Goal: Transaction & Acquisition: Obtain resource

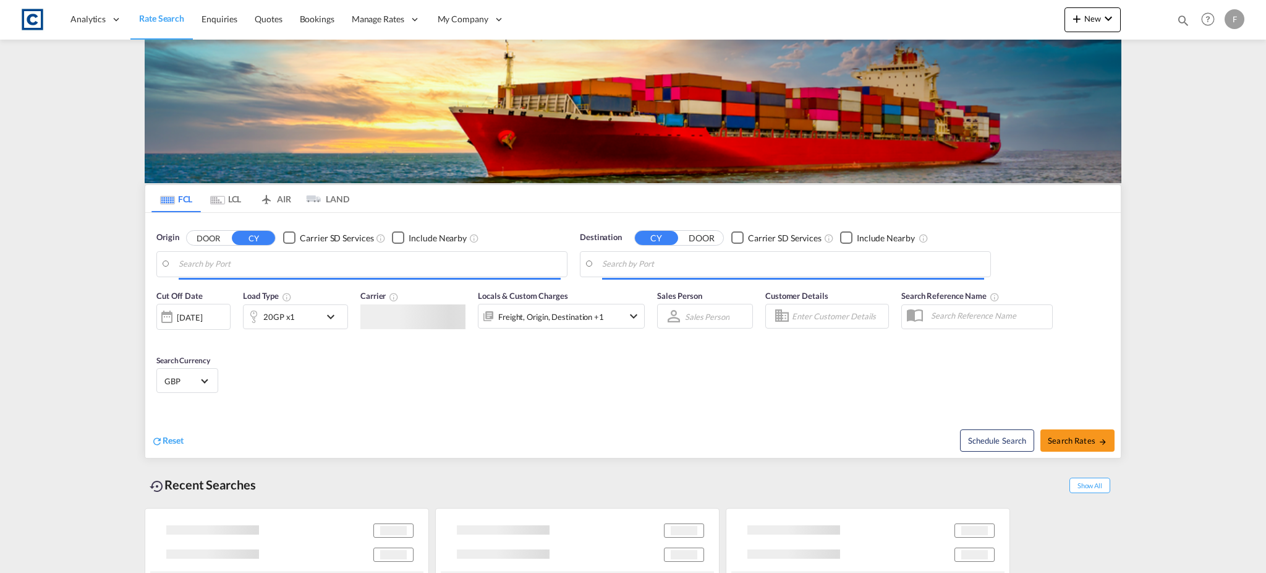
type input "[GEOGRAPHIC_DATA], GBGRG"
type input "[GEOGRAPHIC_DATA], [GEOGRAPHIC_DATA]"
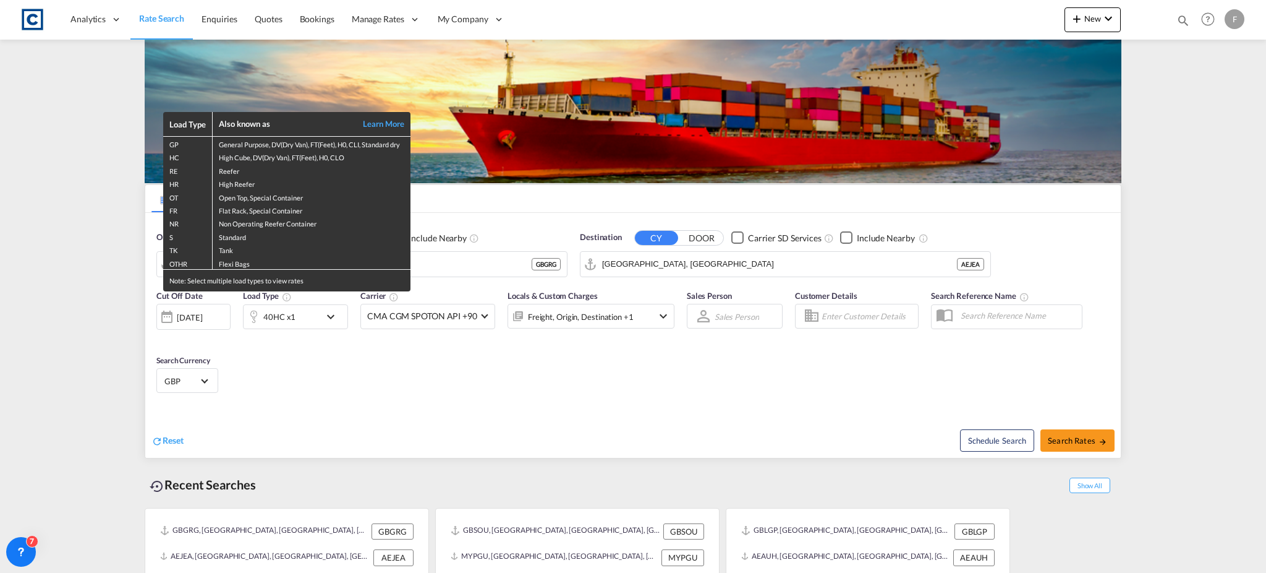
click at [77, 271] on div "Load Type Also known as Learn More GP General Purpose, DV(Dry Van), FT(Feet), H…" at bounding box center [633, 286] width 1266 height 573
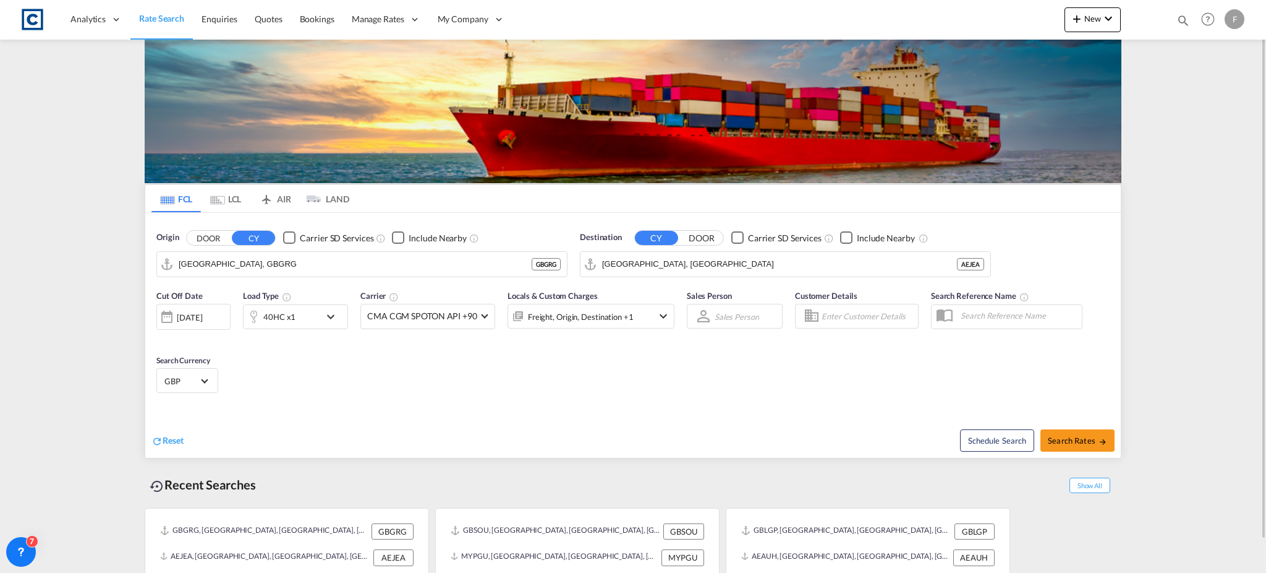
click at [212, 234] on button "DOOR" at bounding box center [208, 238] width 43 height 14
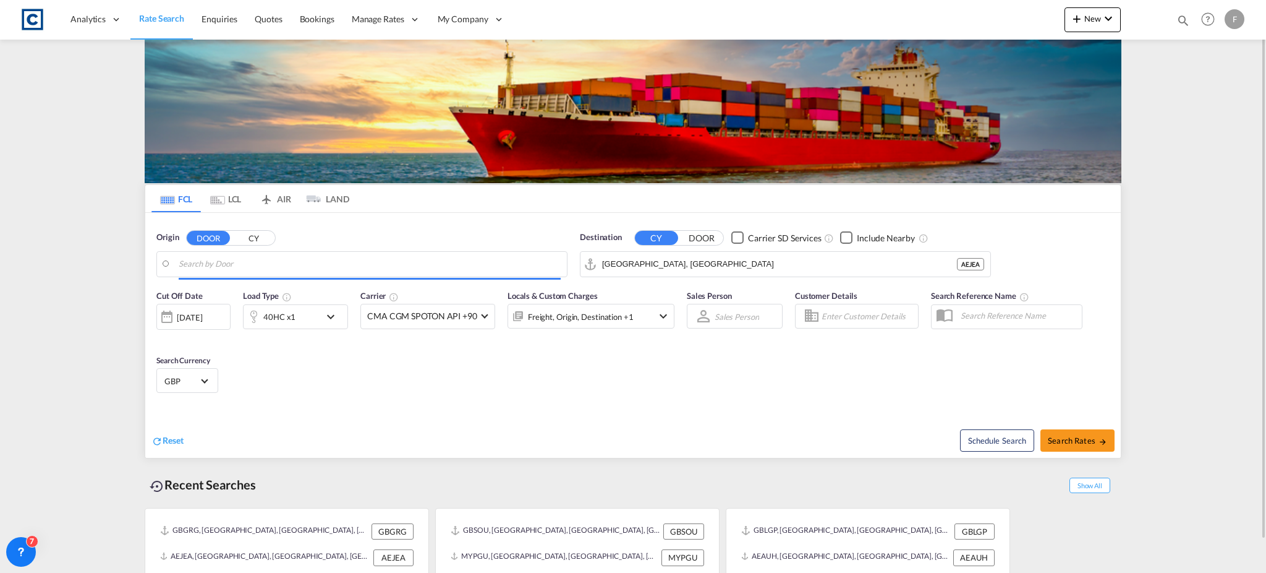
click at [242, 267] on body "Analytics Reports Dashboard Rate Search Enquiries Quotes Bookings" at bounding box center [633, 286] width 1266 height 573
click at [256, 237] on button "CY" at bounding box center [253, 238] width 43 height 14
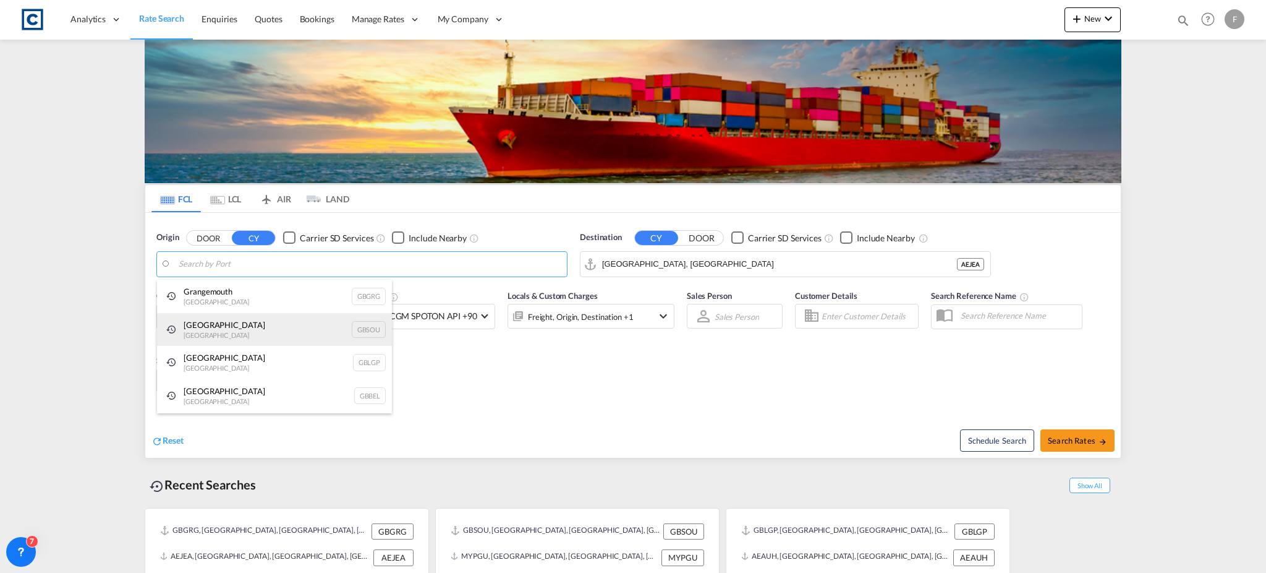
click at [221, 331] on div "Southampton United Kingdom GBSOU" at bounding box center [274, 329] width 235 height 33
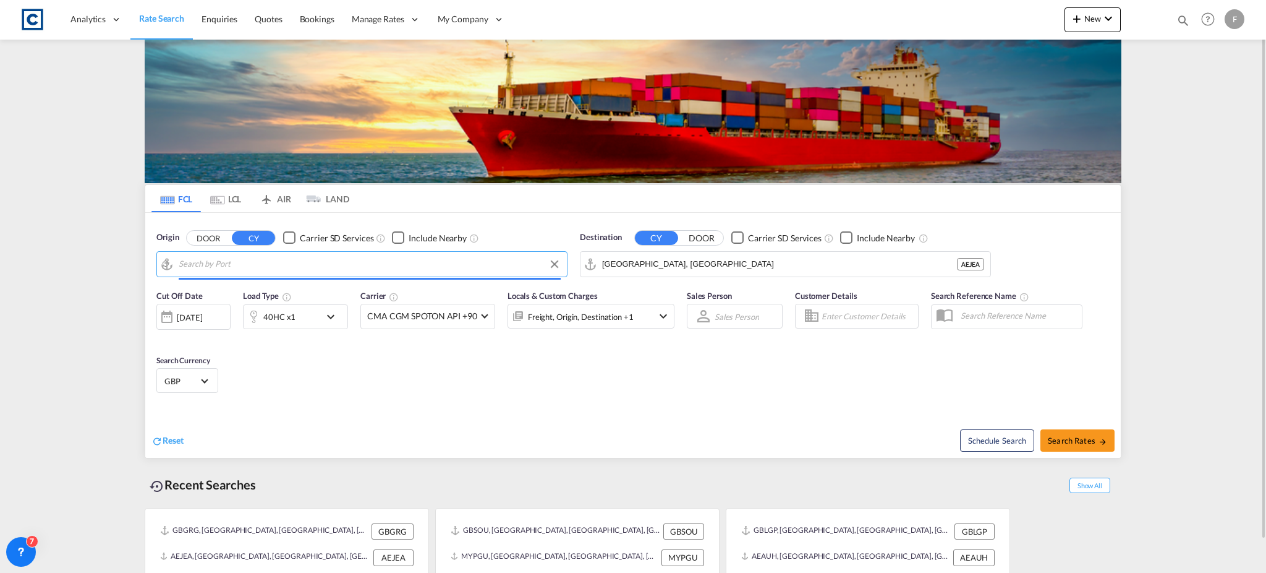
type input "[GEOGRAPHIC_DATA], GBSOU"
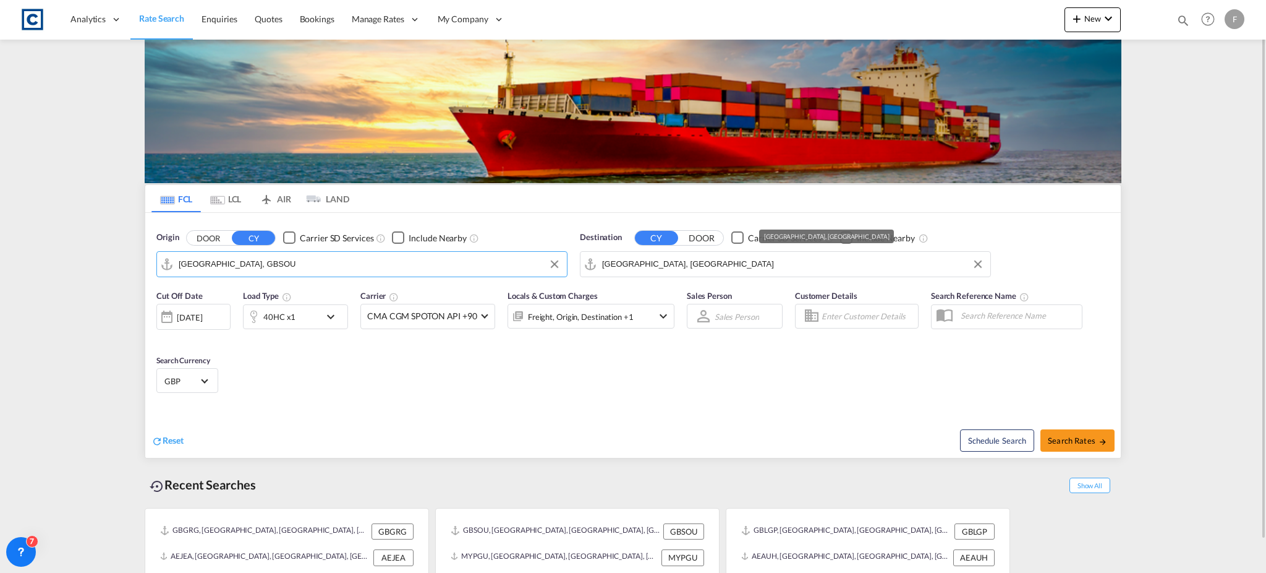
click at [644, 273] on input "[GEOGRAPHIC_DATA], [GEOGRAPHIC_DATA]" at bounding box center [793, 264] width 382 height 19
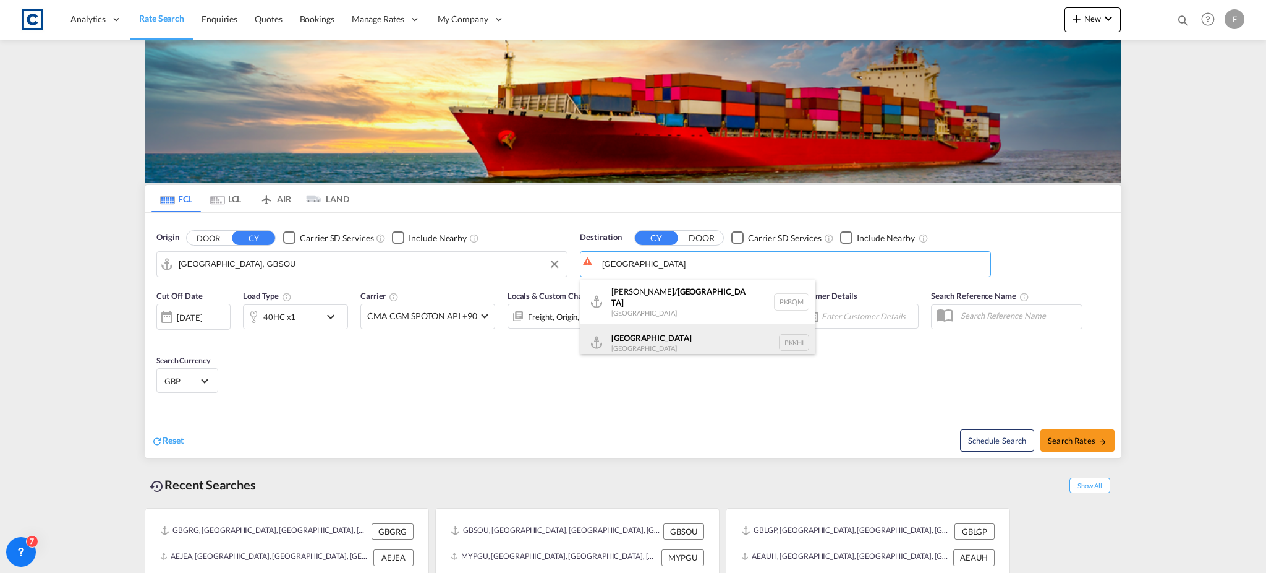
click at [677, 339] on div "Karachi Pakistan PKKHI" at bounding box center [698, 342] width 235 height 37
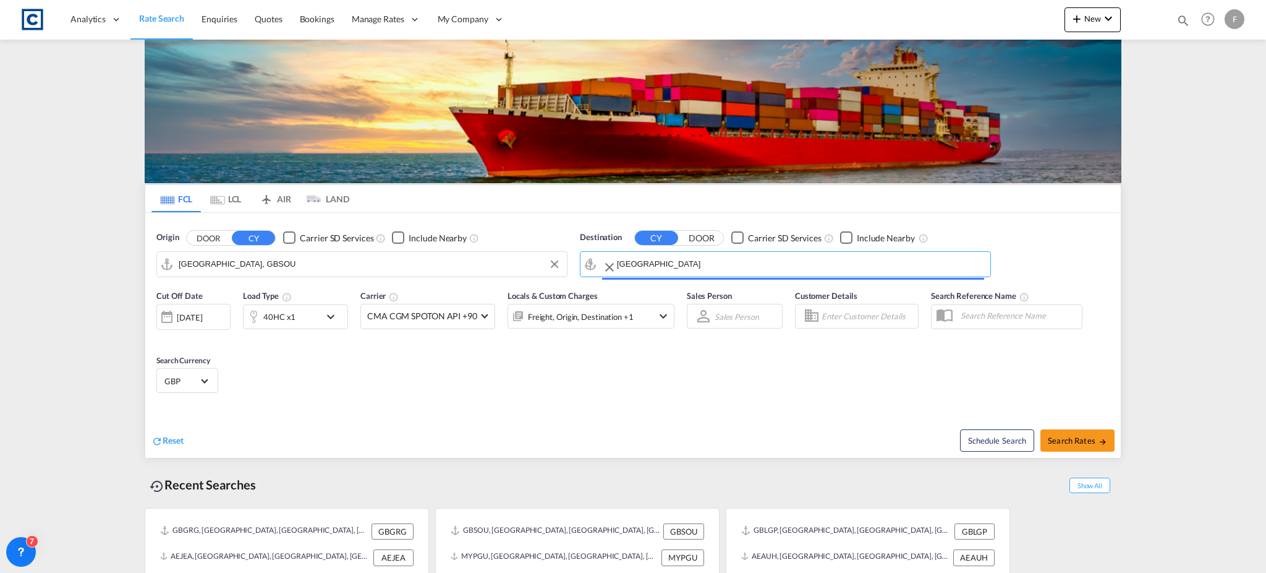
type input "[GEOGRAPHIC_DATA], PKKHI"
click at [185, 383] on span "GBP" at bounding box center [181, 380] width 35 height 11
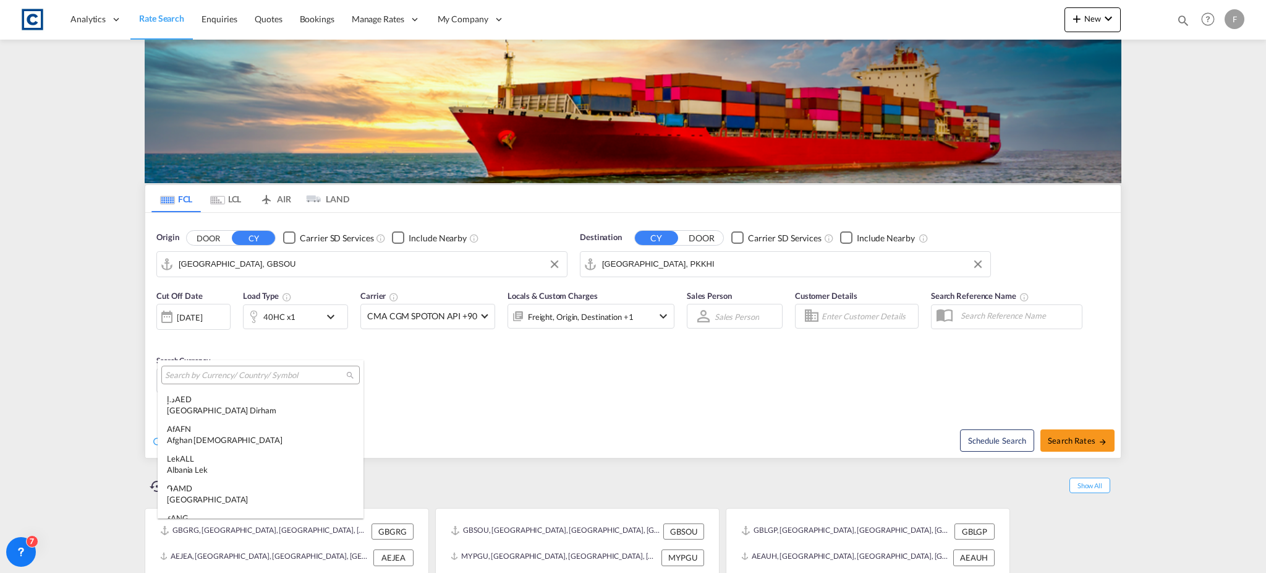
scroll to position [1360, 0]
click at [239, 372] on input "search" at bounding box center [255, 375] width 181 height 11
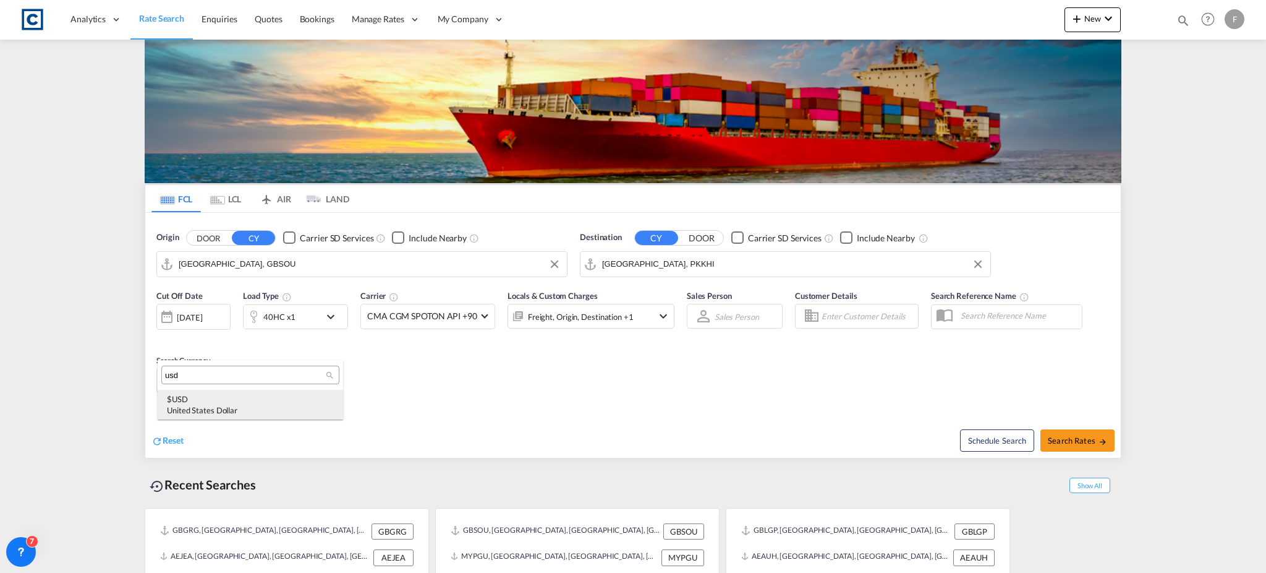
type input "usd"
click at [226, 401] on div "$ USD United States Dollar" at bounding box center [250, 404] width 167 height 22
click at [607, 305] on div "Freight, Origin, Destination +1" at bounding box center [574, 316] width 132 height 25
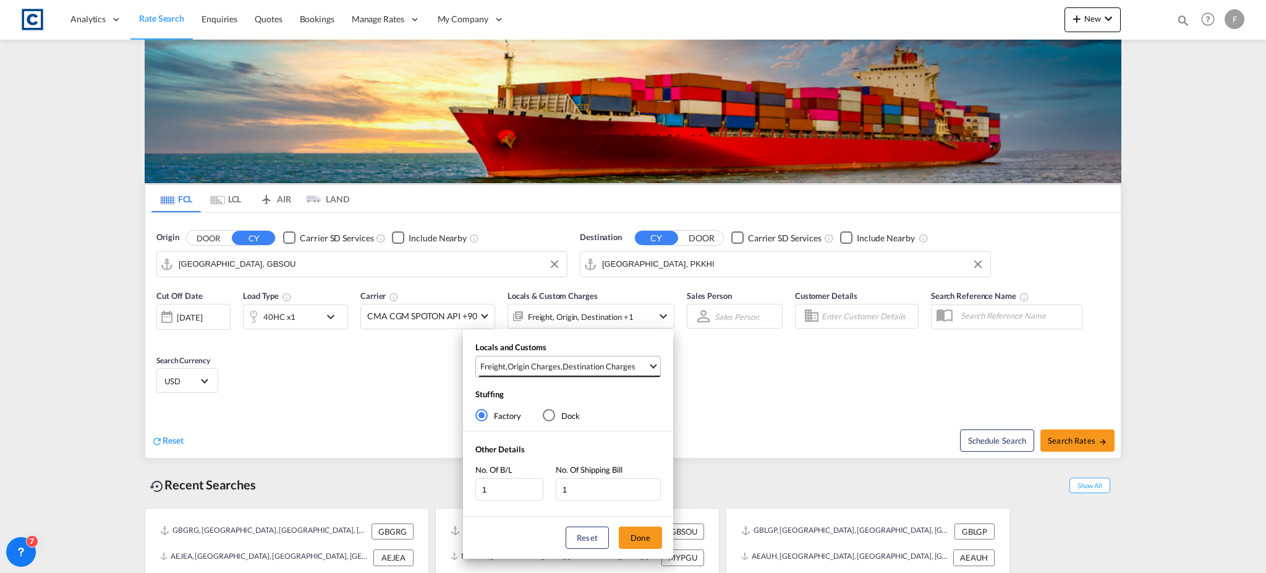
click at [576, 364] on div "Destination Charges" at bounding box center [599, 365] width 73 height 11
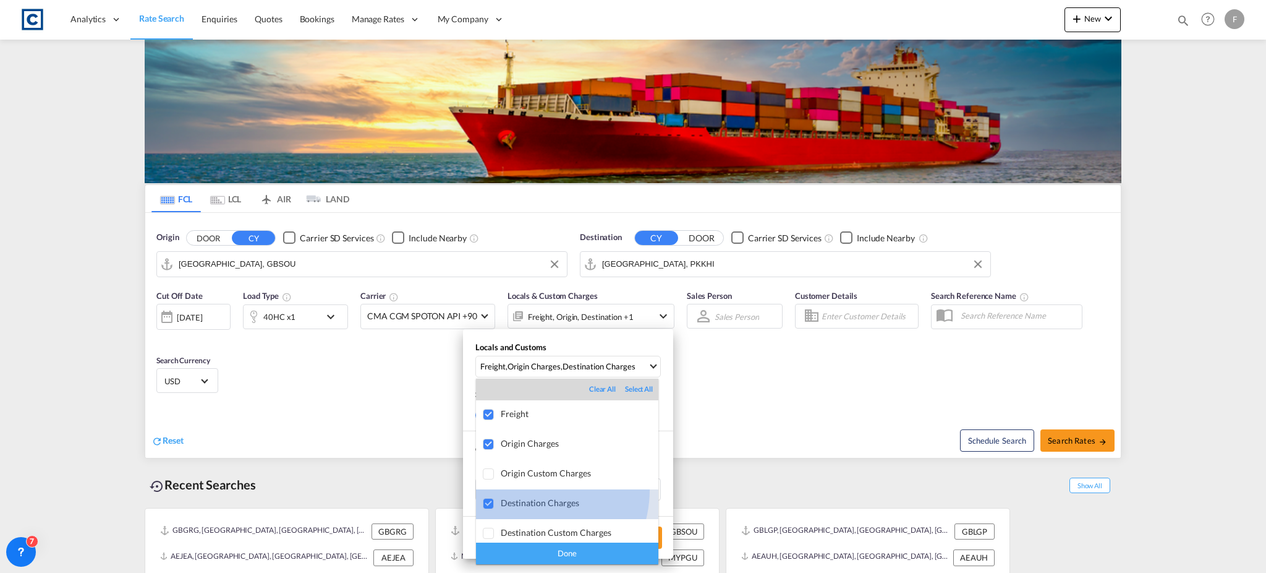
click at [522, 489] on md-option "Destination Charges" at bounding box center [567, 504] width 182 height 30
click at [525, 476] on div "Origin Custom Charges" at bounding box center [580, 472] width 158 height 11
click at [519, 501] on div "Destination Charges" at bounding box center [580, 502] width 158 height 11
drag, startPoint x: 541, startPoint y: 504, endPoint x: 548, endPoint y: 522, distance: 19.4
click at [542, 506] on div "Destination Charges" at bounding box center [580, 502] width 158 height 11
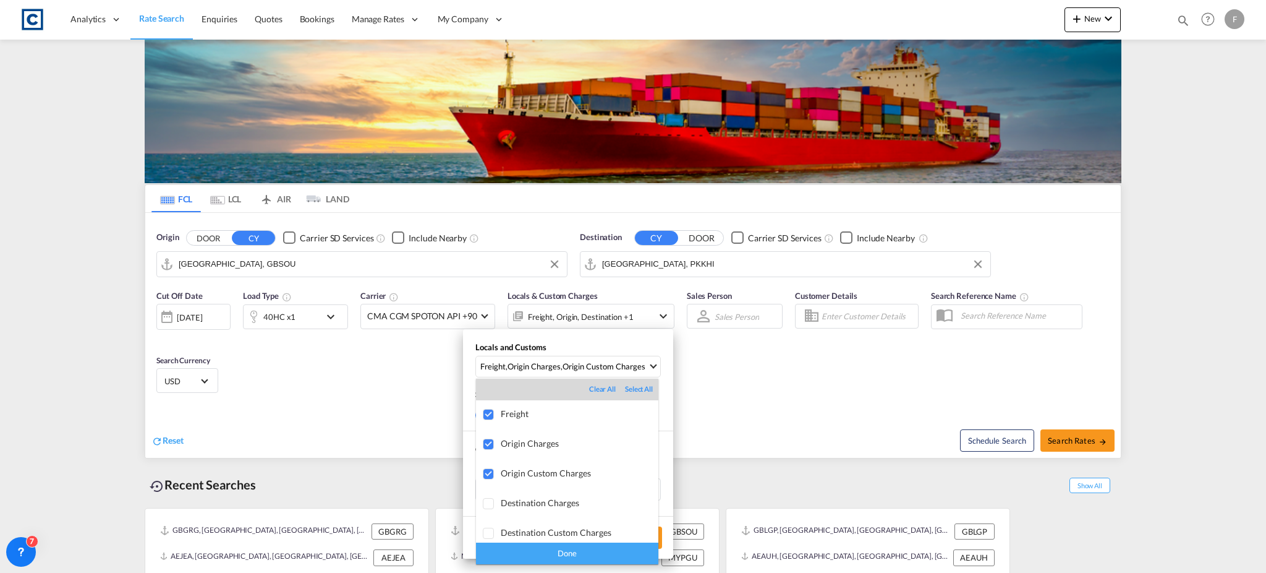
click at [559, 548] on div "Done" at bounding box center [567, 553] width 182 height 22
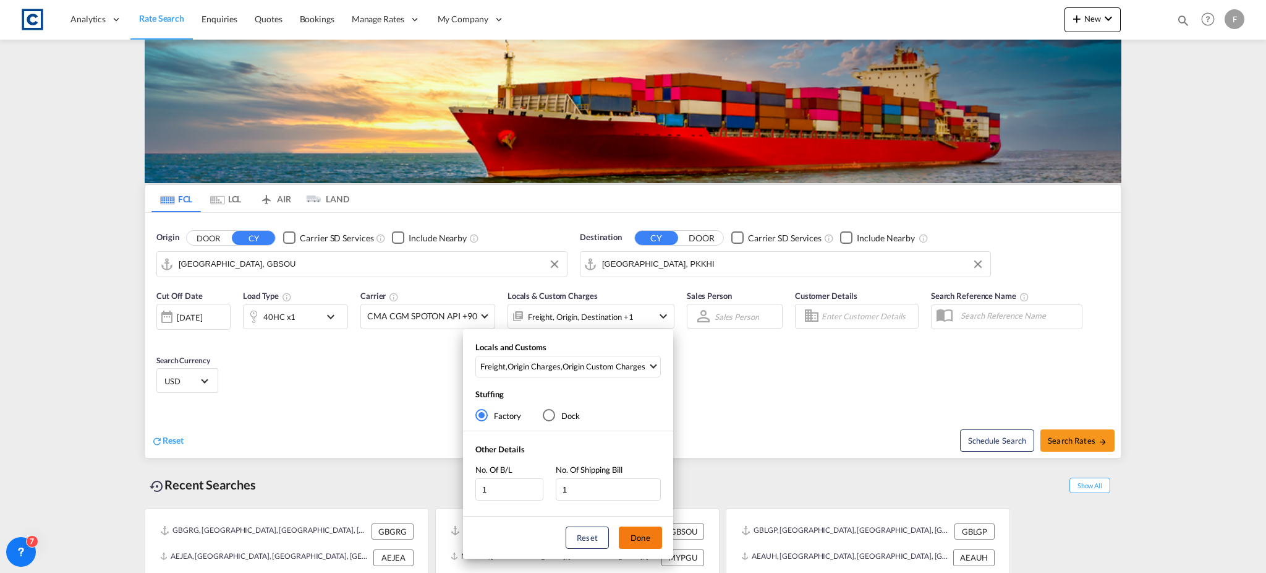
click at [634, 537] on button "Done" at bounding box center [640, 537] width 43 height 22
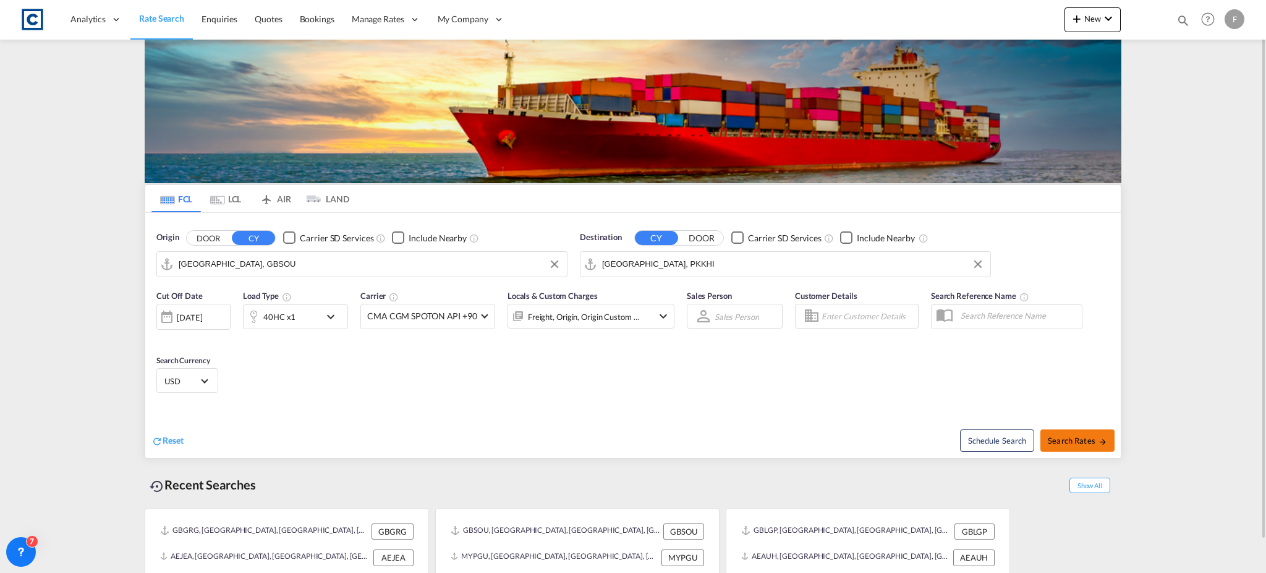
click at [1092, 435] on span "Search Rates" at bounding box center [1077, 440] width 59 height 10
type input "GBSOU to PKKHI / 2 Sep 2025"
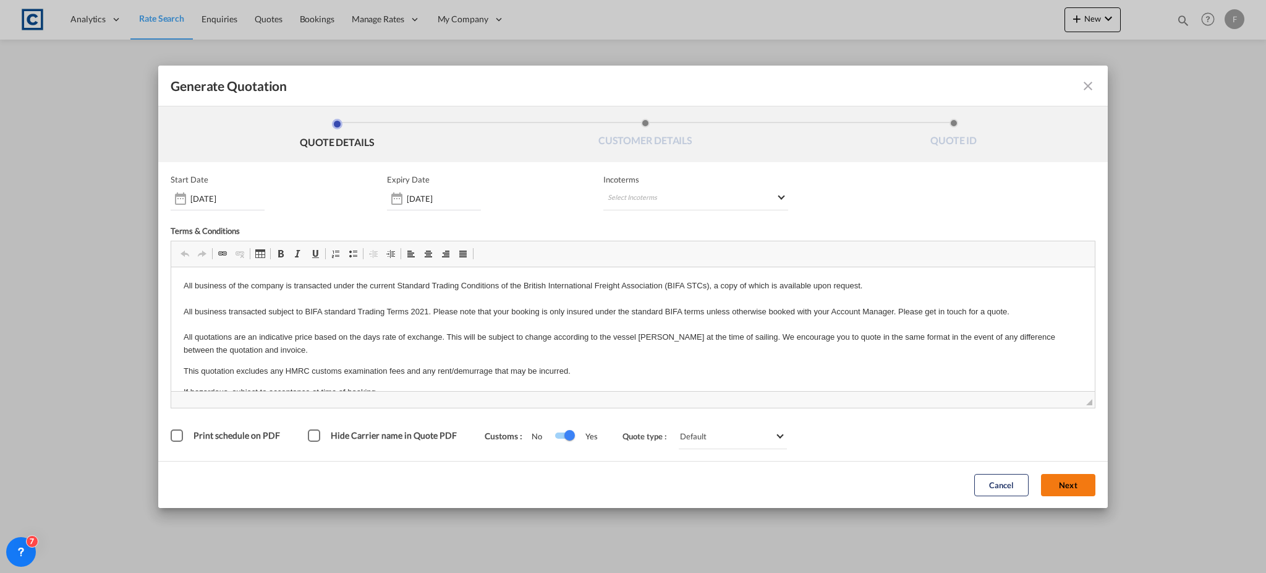
click at [1080, 480] on button "Next" at bounding box center [1068, 485] width 54 height 22
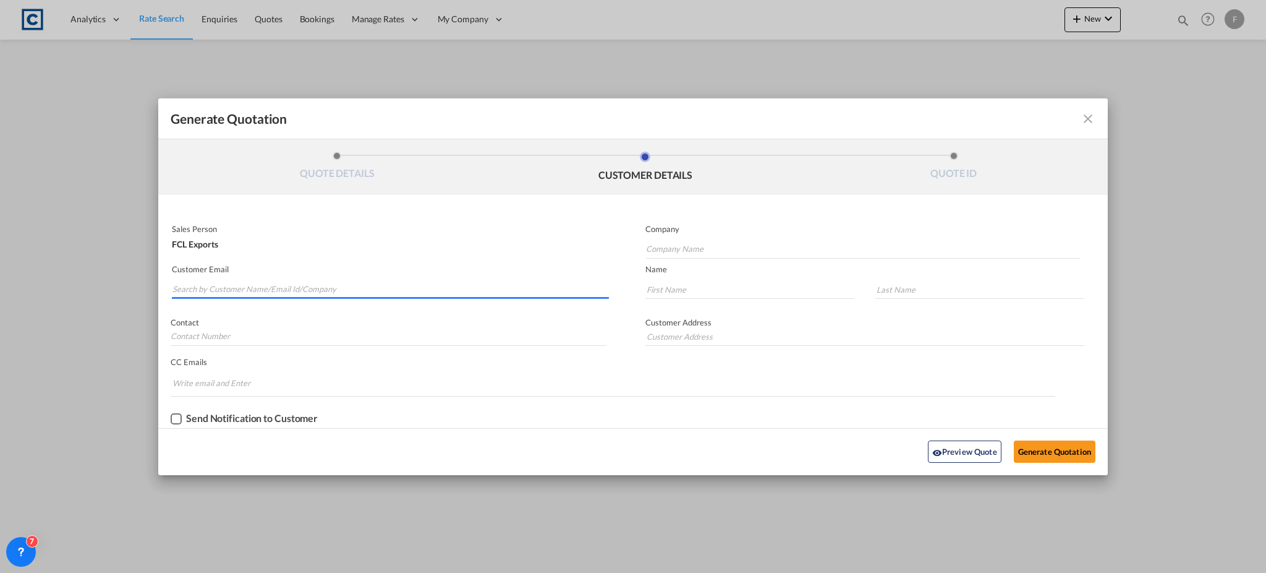
click at [294, 284] on input "Search by Customer Name/Email Id/Company" at bounding box center [390, 289] width 436 height 19
paste input "sales-imp@connectfreight.com.pk"
type input "sales-imp@connectfreight.com.pk"
click at [288, 329] on input "Generate QuotationQUOTE ..." at bounding box center [389, 336] width 436 height 19
click at [775, 296] on input "Generate QuotationQUOTE ..." at bounding box center [749, 289] width 209 height 19
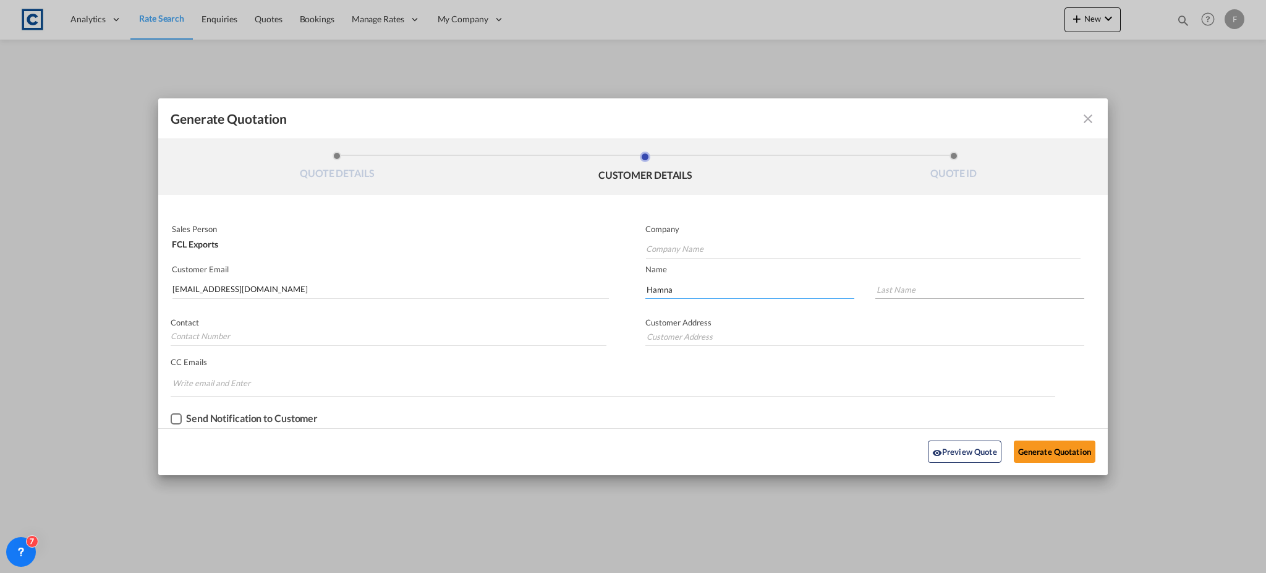
type input "Hamna"
click at [918, 292] on input "Generate QuotationQUOTE ..." at bounding box center [979, 289] width 209 height 19
type input "Y"
click at [759, 251] on input "Company Name" at bounding box center [863, 249] width 435 height 19
type input "Connect Freight Services"
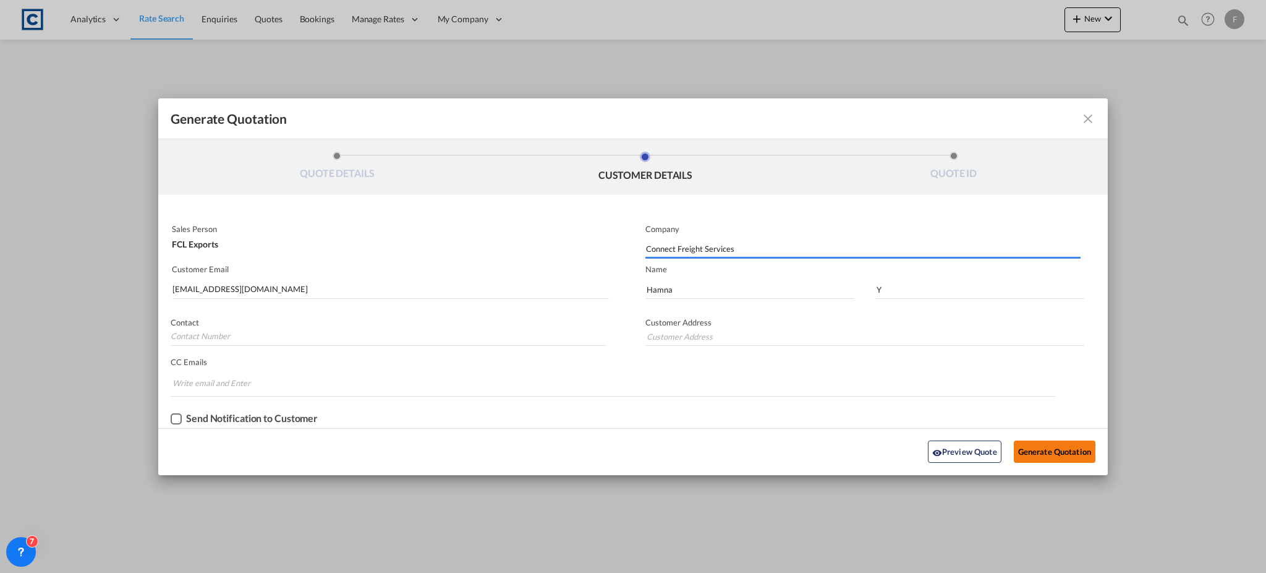
click at [1031, 449] on button "Generate Quotation" at bounding box center [1055, 451] width 82 height 22
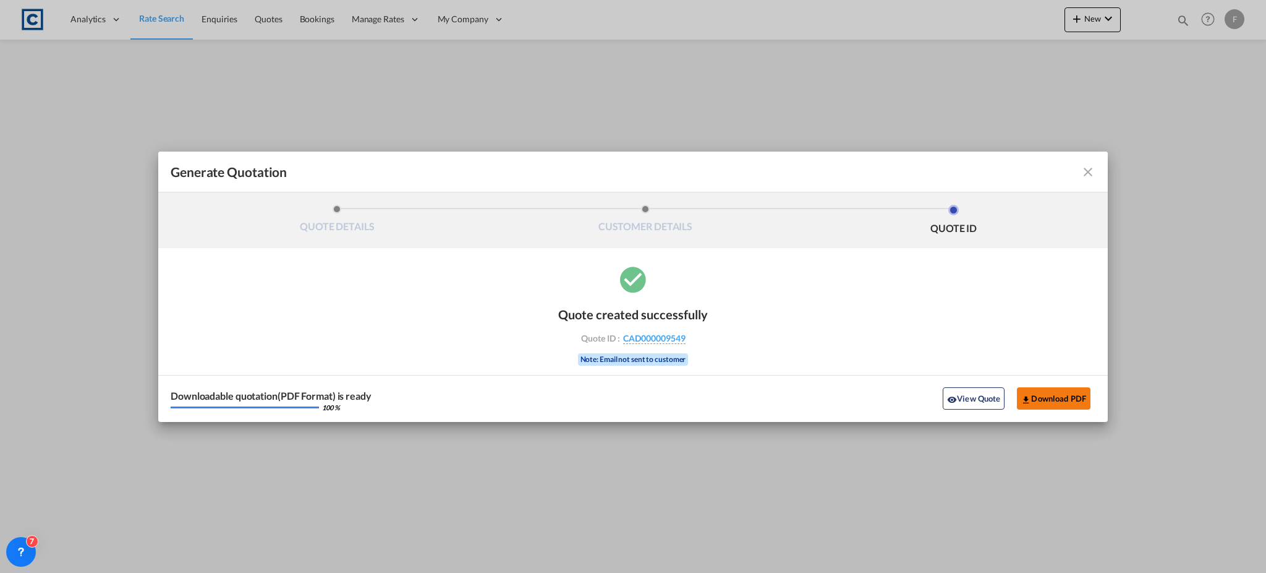
click at [1057, 393] on button "Download PDF" at bounding box center [1054, 398] width 74 height 22
click at [1091, 172] on md-icon "icon-close fg-AAA8AD cursor m-0" at bounding box center [1088, 171] width 15 height 15
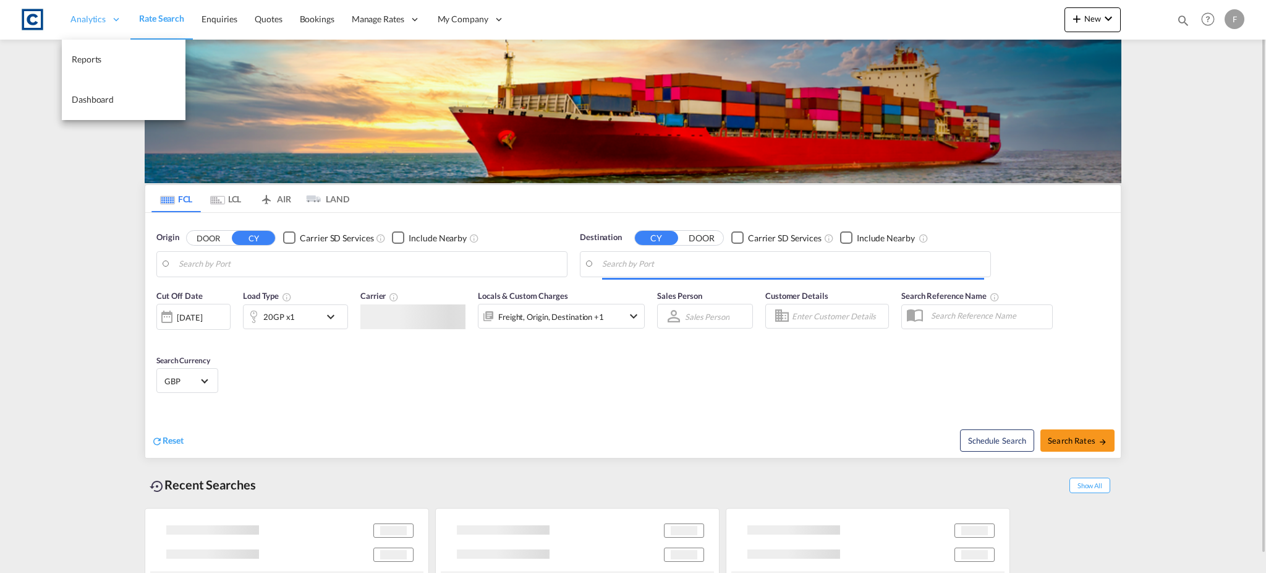
type input "[GEOGRAPHIC_DATA], GBSOU"
type input "[GEOGRAPHIC_DATA], PKKHI"
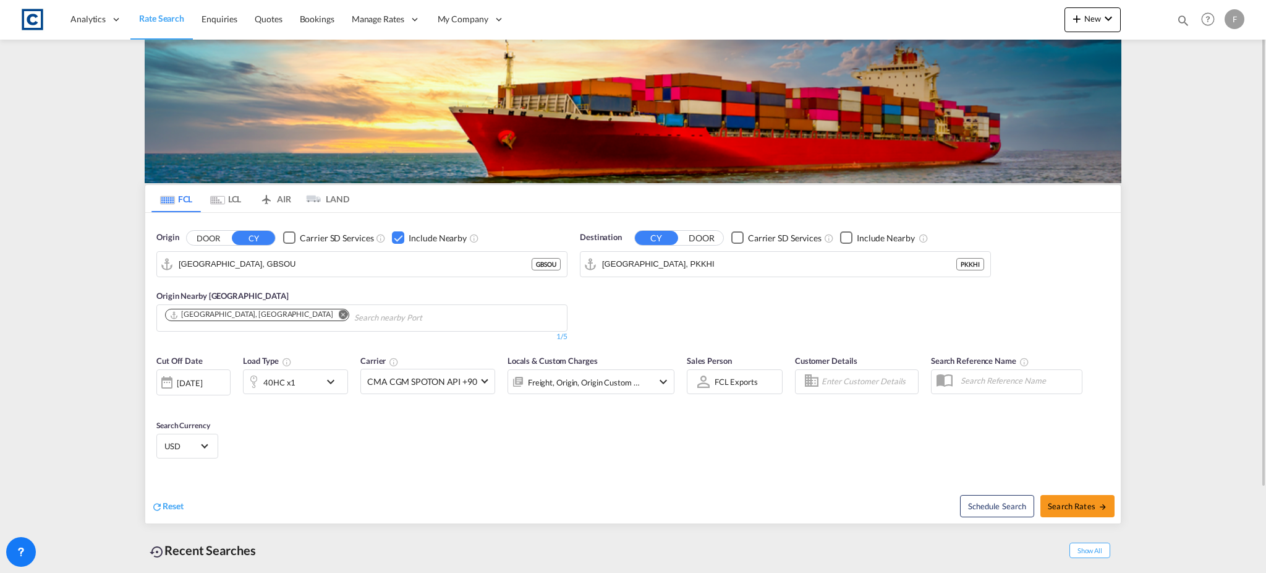
click at [394, 239] on div "Checkbox No Ink" at bounding box center [398, 237] width 12 height 12
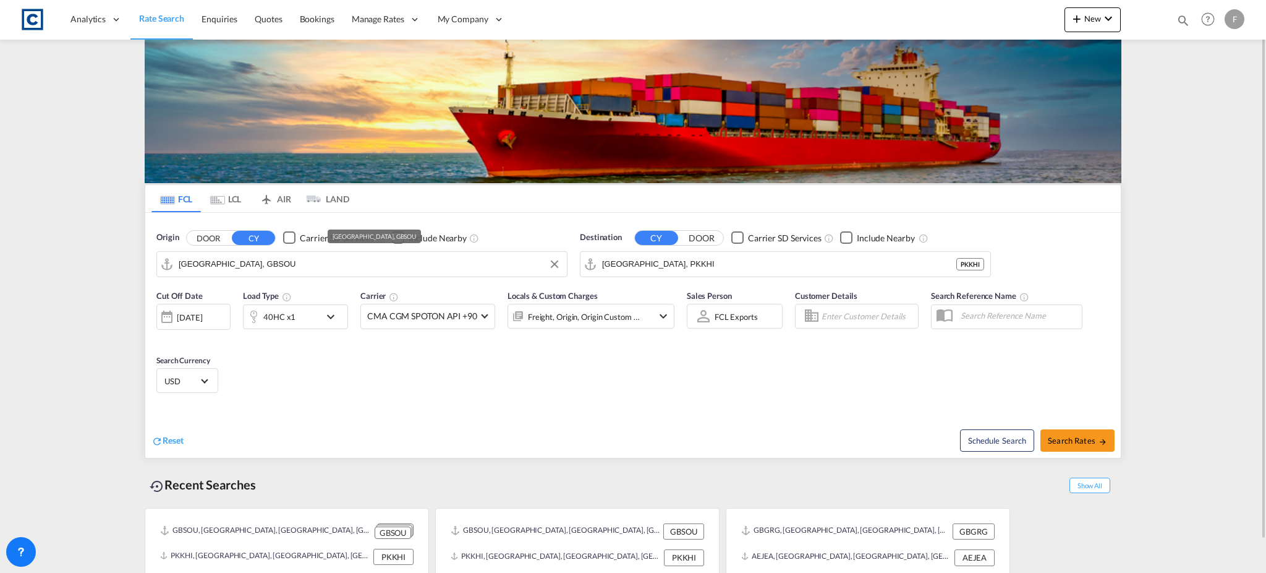
click at [272, 265] on input "[GEOGRAPHIC_DATA], GBSOU" at bounding box center [370, 264] width 382 height 19
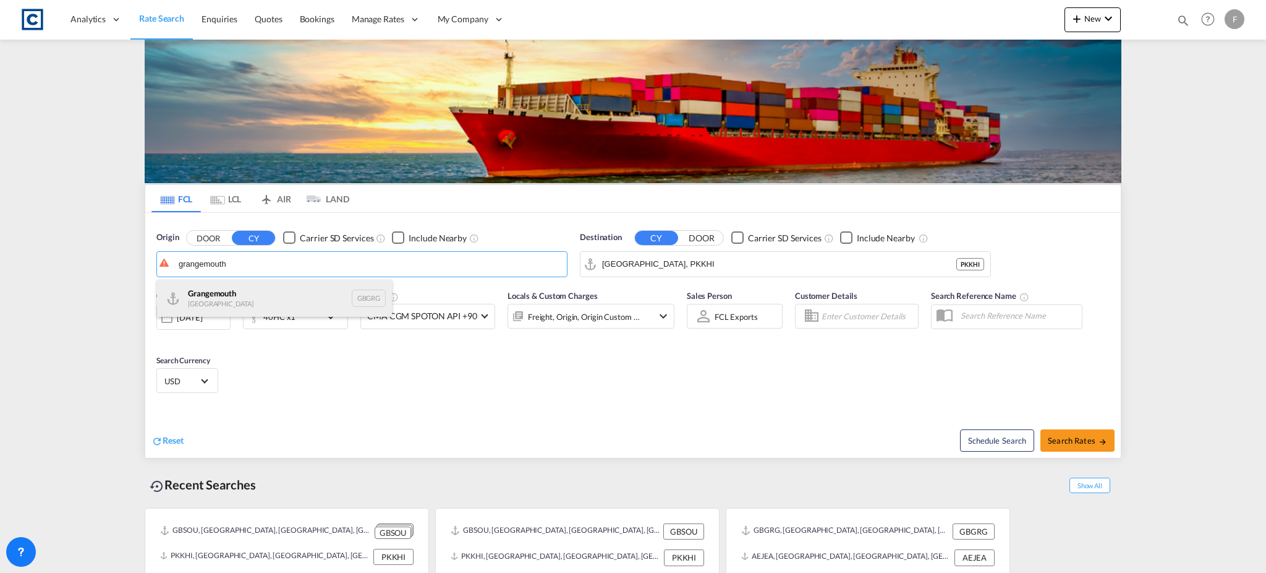
click at [249, 291] on div "[GEOGRAPHIC_DATA] [GEOGRAPHIC_DATA] GBGRG" at bounding box center [274, 297] width 235 height 37
type input "[GEOGRAPHIC_DATA], GBGRG"
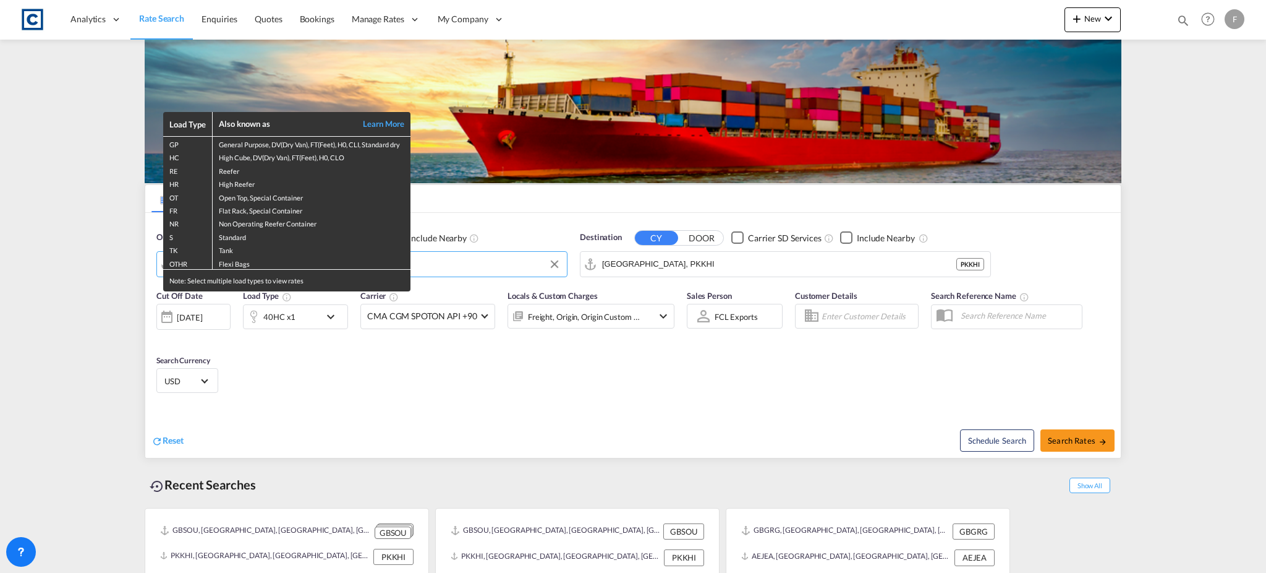
click at [689, 262] on div "Load Type Also known as Learn More GP General Purpose, DV(Dry Van), FT(Feet), H…" at bounding box center [633, 286] width 1266 height 573
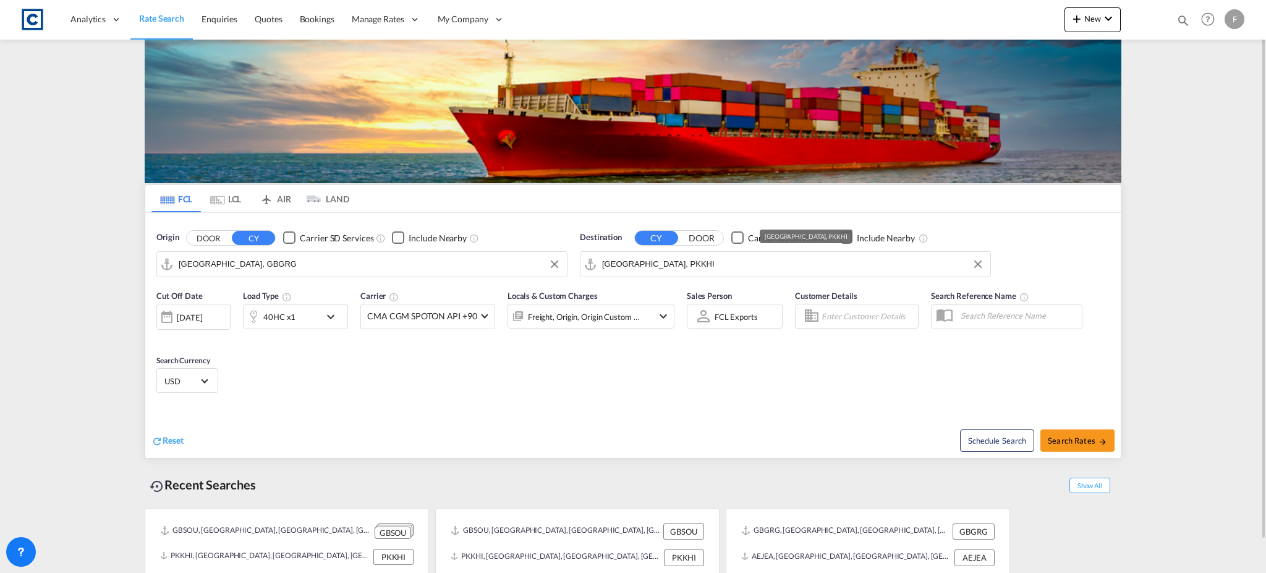
click at [664, 266] on input "[GEOGRAPHIC_DATA], PKKHI" at bounding box center [793, 264] width 382 height 19
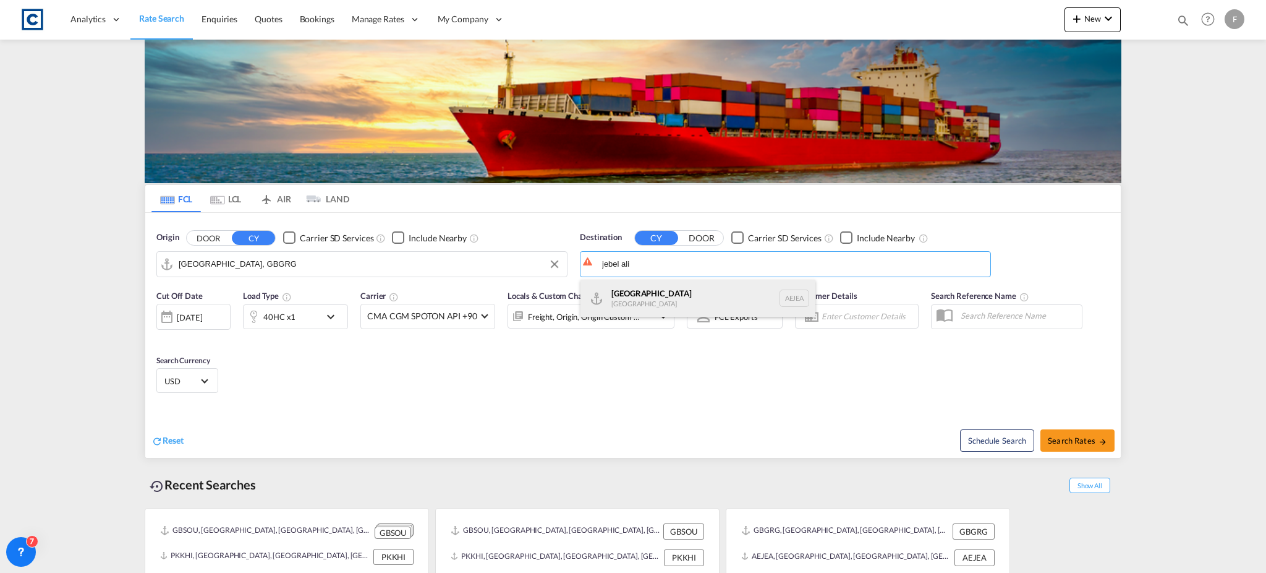
click at [650, 283] on div "[GEOGRAPHIC_DATA] [GEOGRAPHIC_DATA]" at bounding box center [698, 297] width 235 height 37
type input "[GEOGRAPHIC_DATA], [GEOGRAPHIC_DATA]"
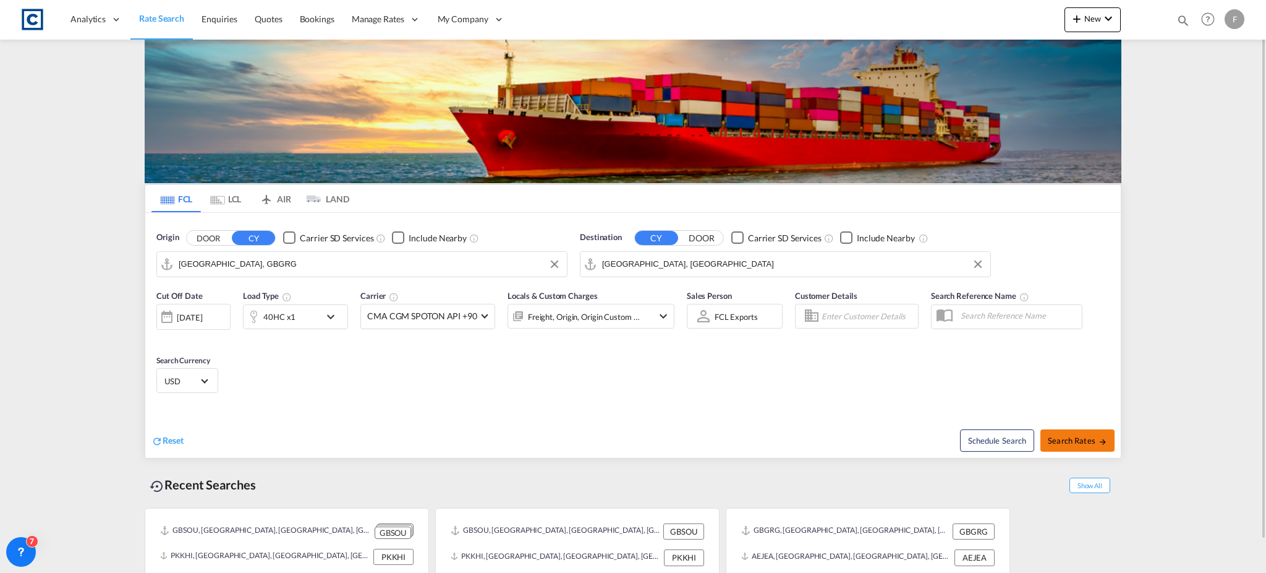
click at [1069, 435] on span "Search Rates" at bounding box center [1077, 440] width 59 height 10
type input "GBGRG to AEJEA / [DATE]"
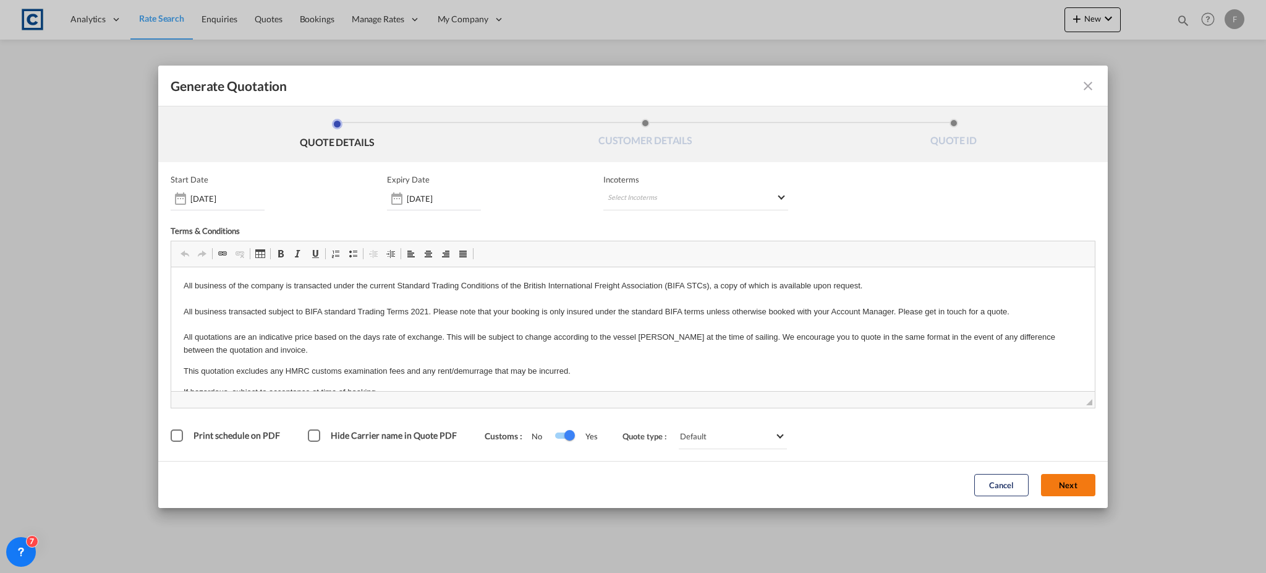
click at [1079, 485] on button "Next" at bounding box center [1068, 485] width 54 height 22
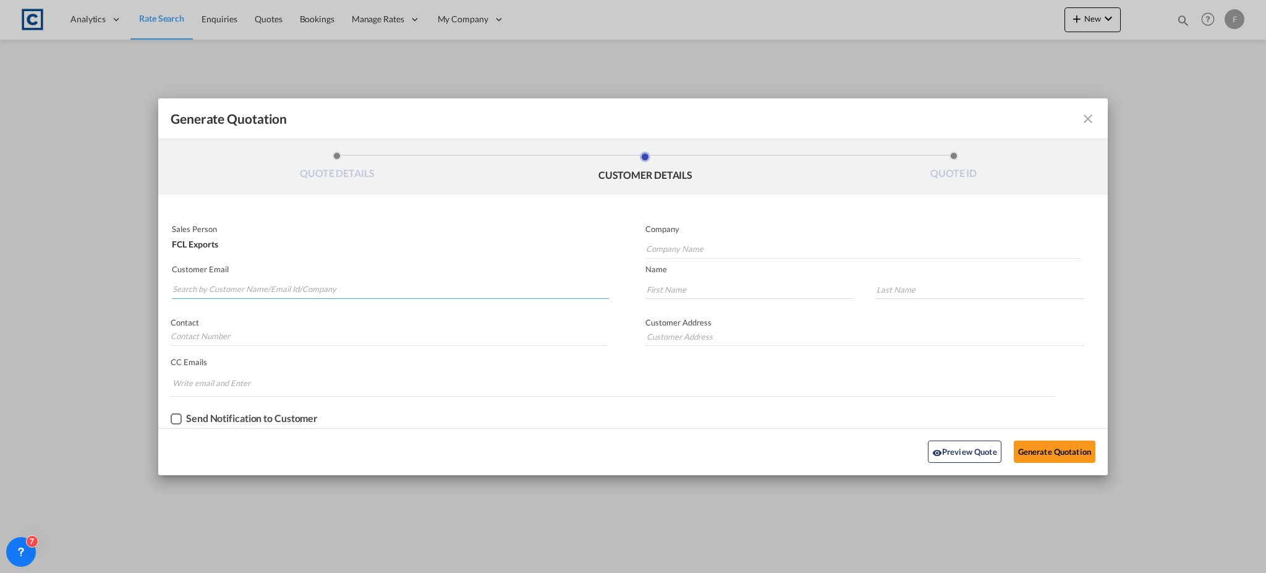
click at [258, 291] on input "Search by Customer Name/Email Id/Company" at bounding box center [390, 289] width 436 height 19
paste input "[PERSON_NAME] <[EMAIL_ADDRESS][DOMAIN_NAME]>"
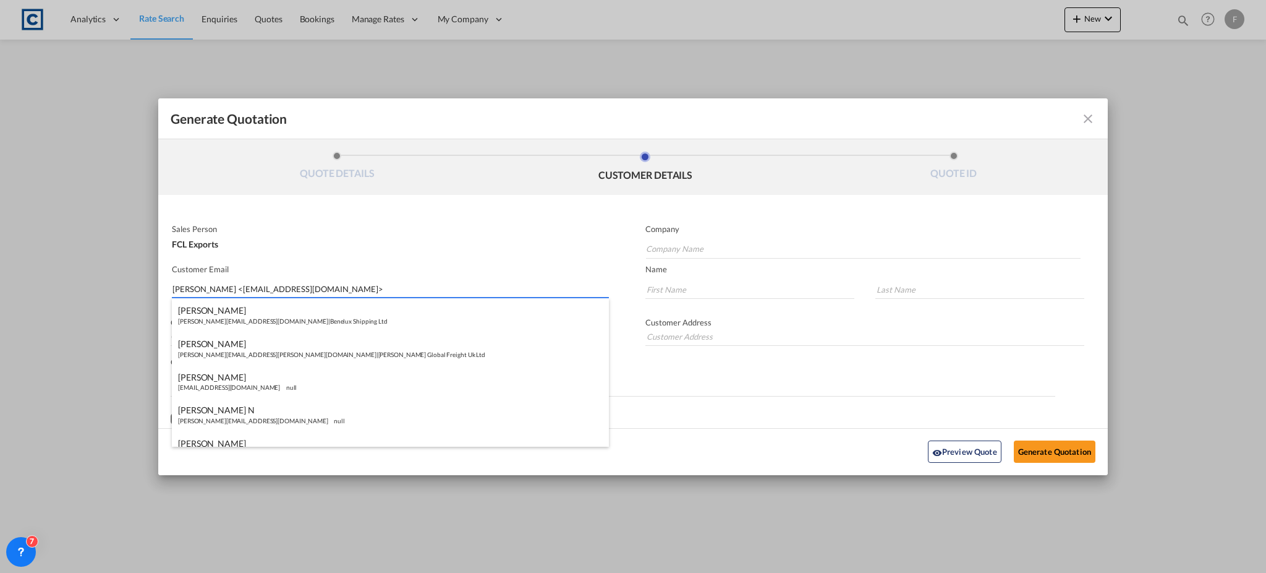
type input "[PERSON_NAME] <[EMAIL_ADDRESS][DOMAIN_NAME]>"
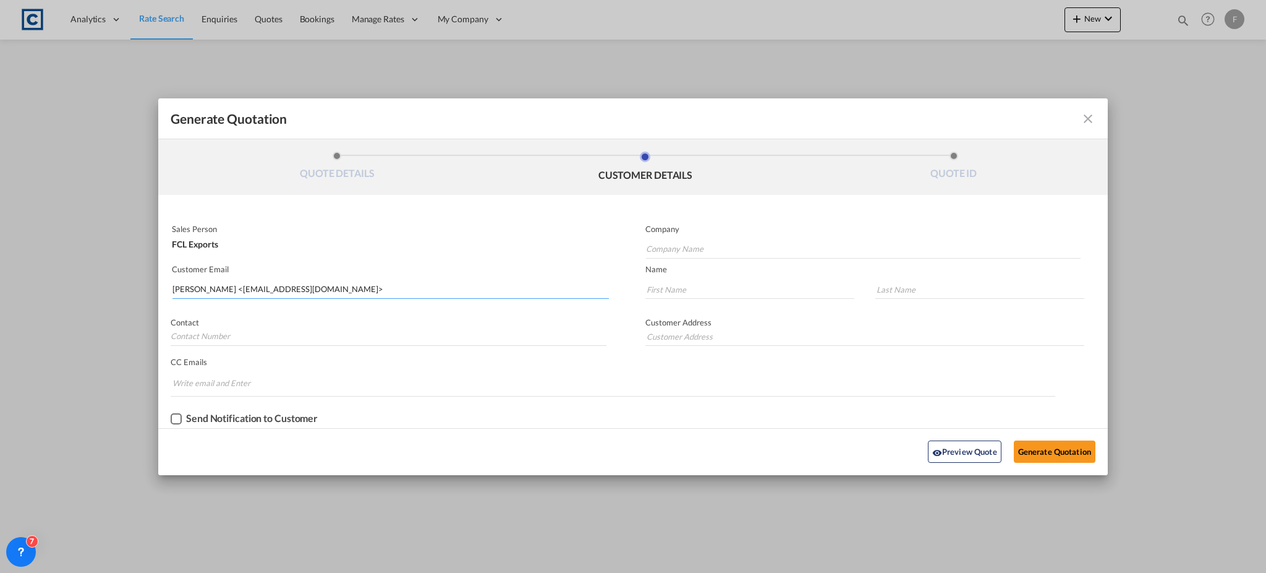
click at [300, 283] on input "[PERSON_NAME] <[EMAIL_ADDRESS][DOMAIN_NAME]>" at bounding box center [390, 289] width 436 height 19
drag, startPoint x: 310, startPoint y: 292, endPoint x: 86, endPoint y: 299, distance: 224.6
click at [89, 297] on div "Generate Quotation QUOTE DETAILS CUSTOMER DETAILS QUOTE ID Start Date [DATE] Ex…" at bounding box center [633, 286] width 1266 height 573
paste input "Mousumi - CSS Dubai <[EMAIL_ADDRESS][DOMAIN_NAME]>"
drag, startPoint x: 246, startPoint y: 290, endPoint x: 100, endPoint y: 292, distance: 146.5
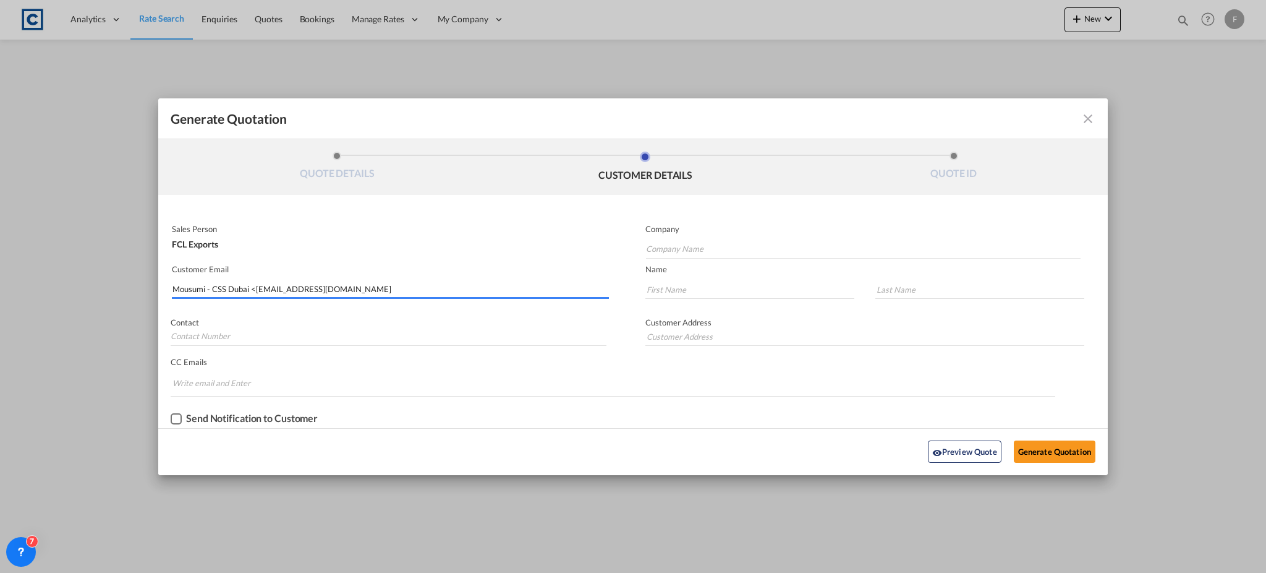
click at [100, 292] on div "Generate Quotation QUOTE DETAILS CUSTOMER DETAILS QUOTE ID Start Date [DATE] Ex…" at bounding box center [633, 286] width 1266 height 573
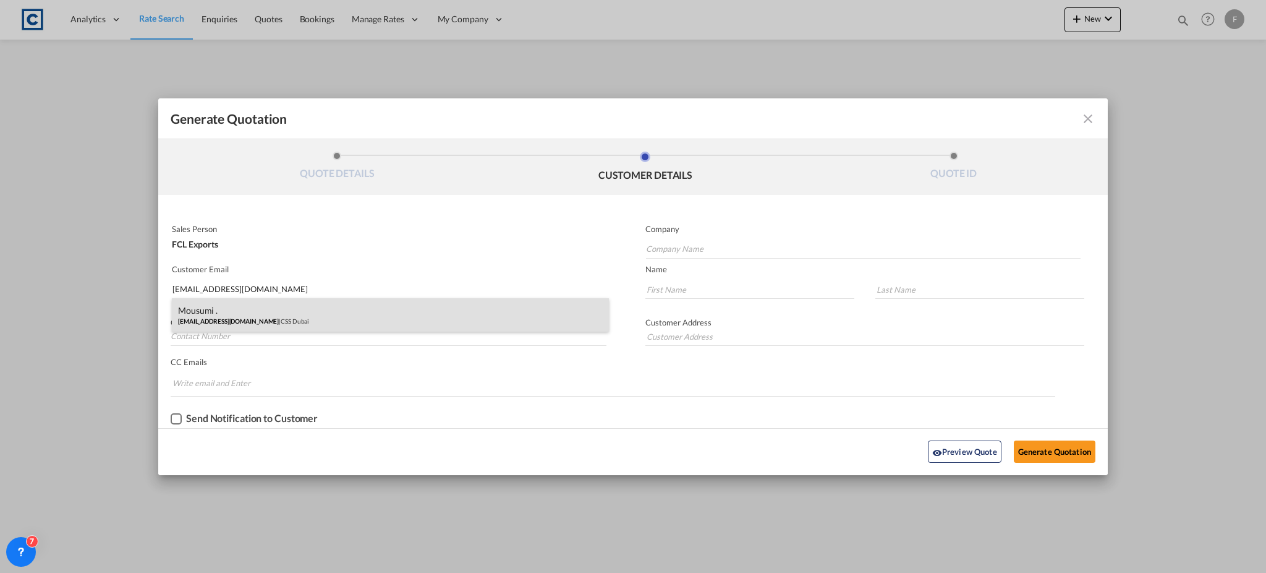
type input "[EMAIL_ADDRESS][DOMAIN_NAME]"
click at [226, 309] on div "Mousumi . [EMAIL_ADDRESS][DOMAIN_NAME] | CSS Dubai" at bounding box center [390, 314] width 437 height 33
type input "CSS Dubai"
type input "Mousumi"
type input "."
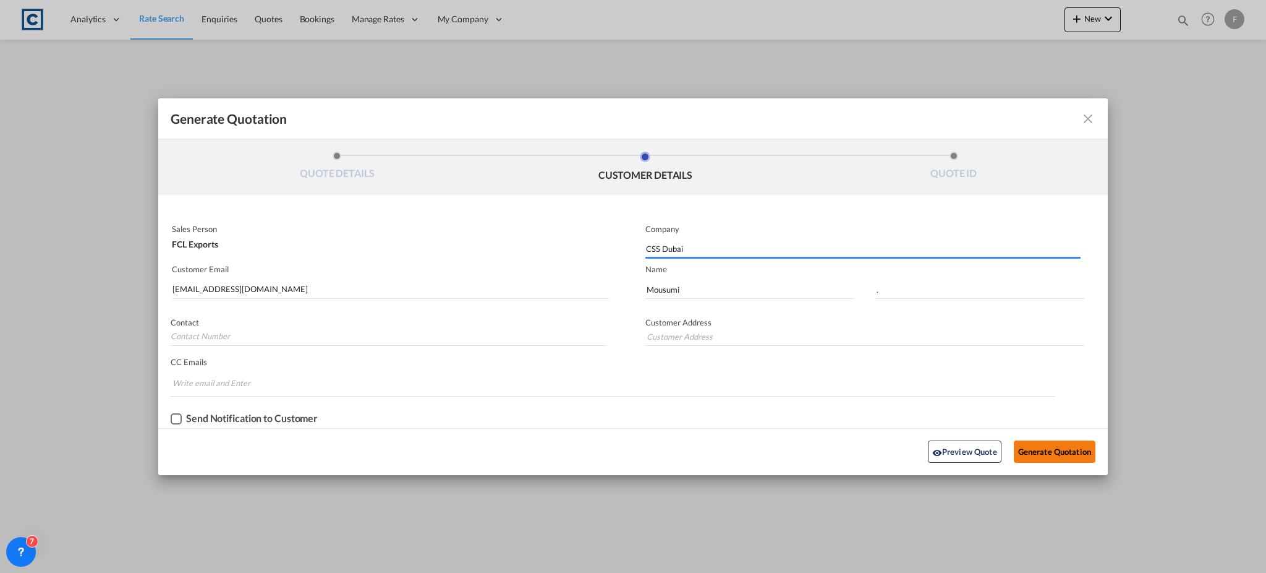
click at [1068, 451] on button "Generate Quotation" at bounding box center [1055, 451] width 82 height 22
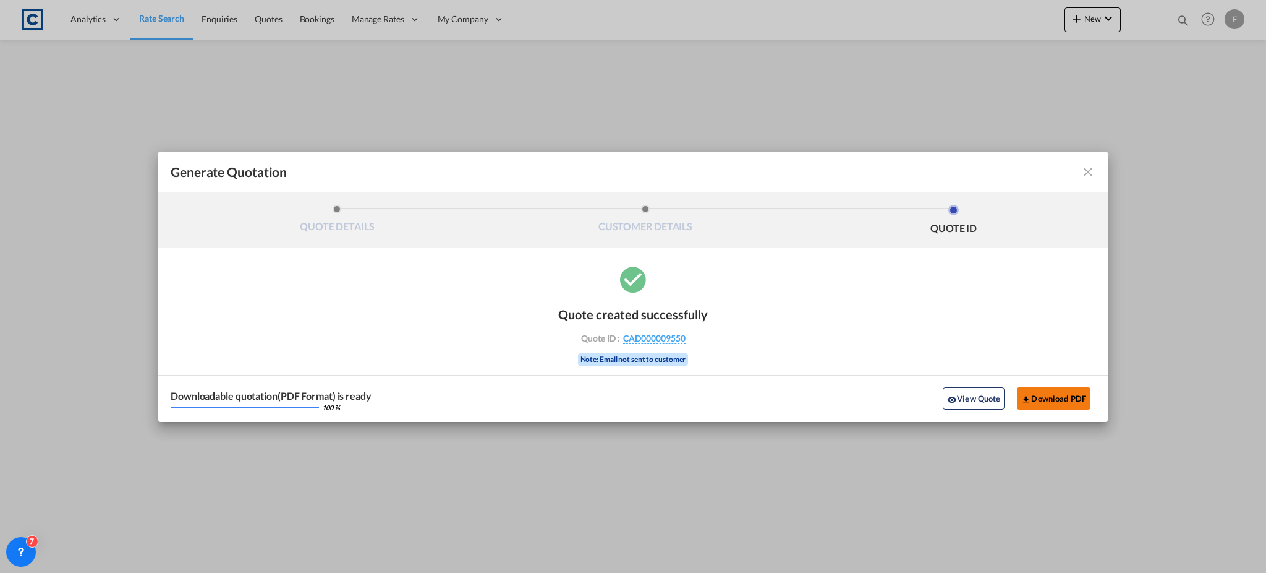
click at [1044, 395] on button "Download PDF" at bounding box center [1054, 398] width 74 height 22
